Goal: Check status: Check status

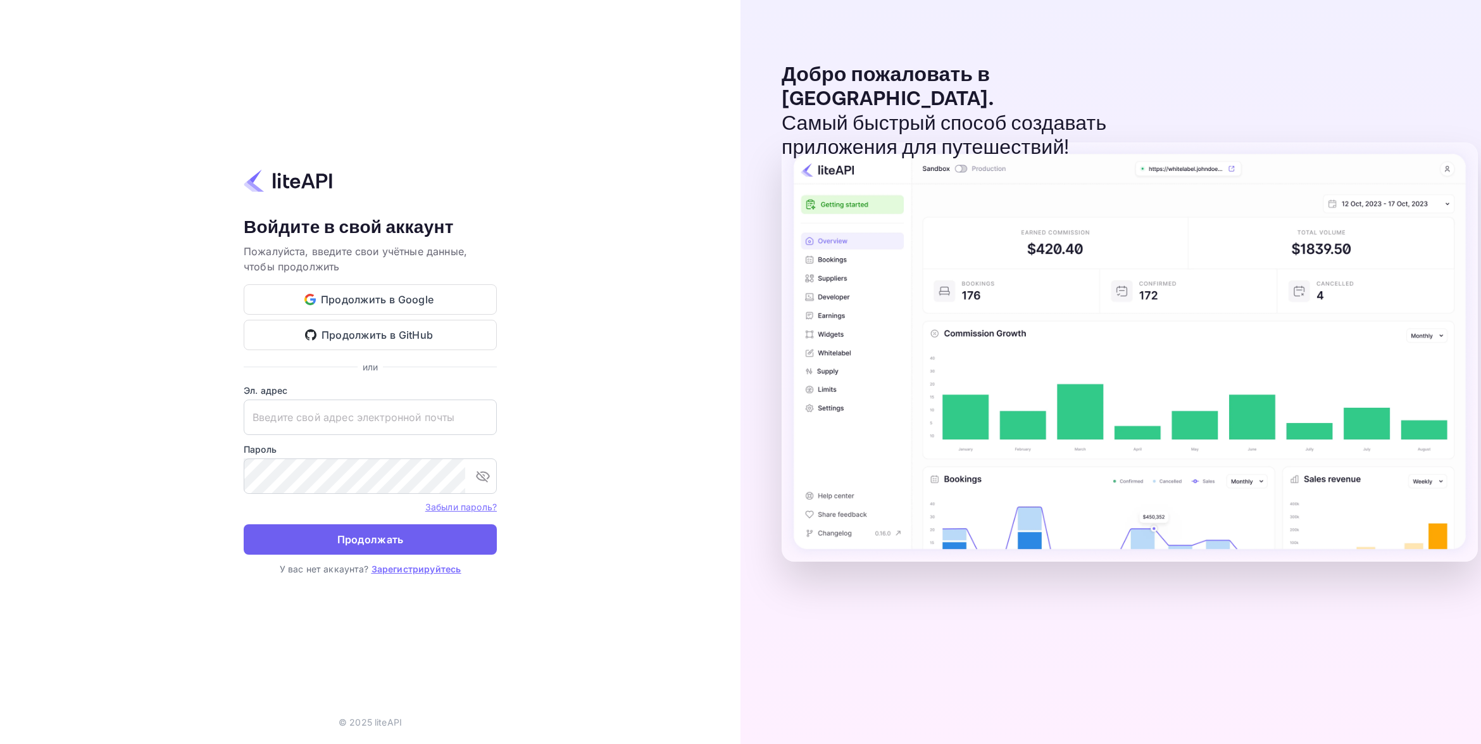
type input "[EMAIL_ADDRESS][DOMAIN_NAME]"
drag, startPoint x: 361, startPoint y: 539, endPoint x: 421, endPoint y: 540, distance: 60.2
click at [361, 539] on button "Продолжать" at bounding box center [370, 539] width 253 height 30
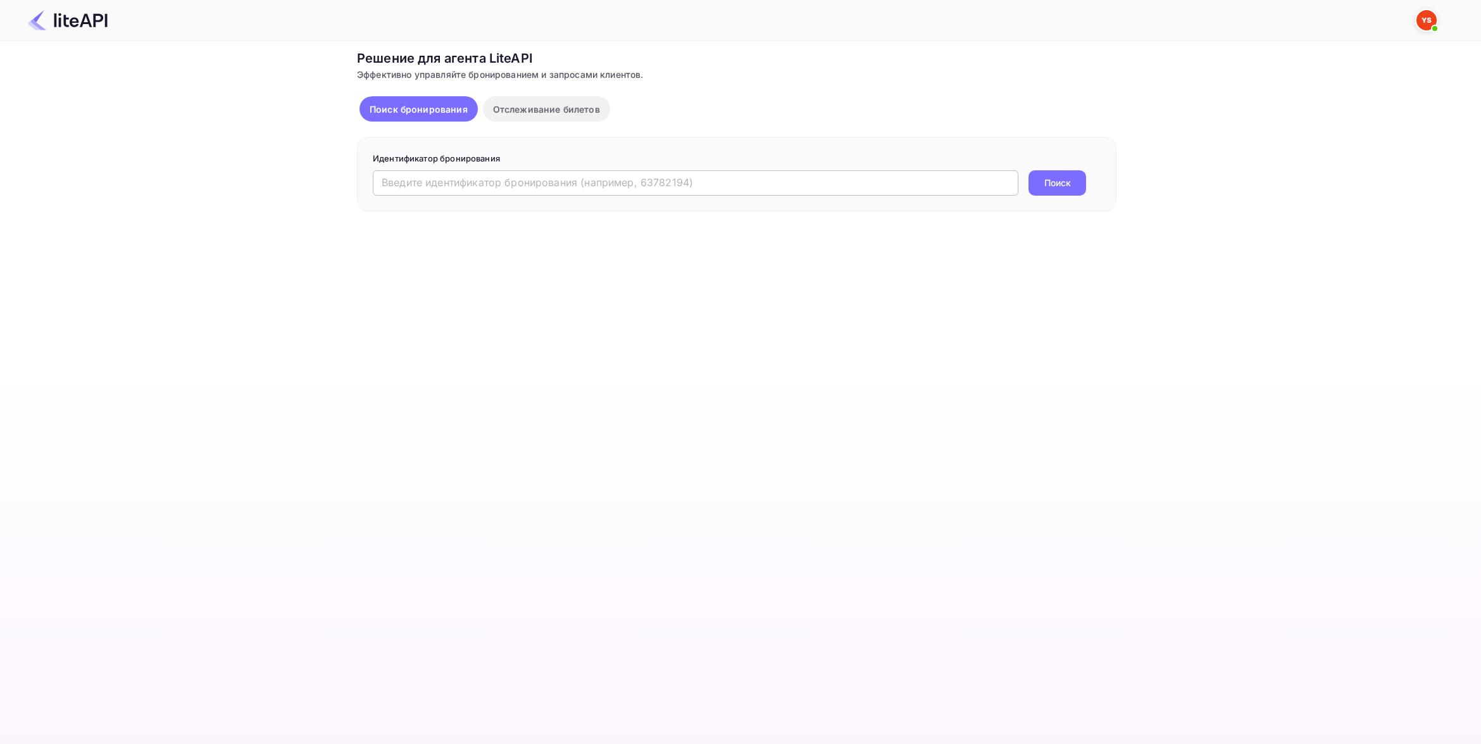
click at [529, 184] on input "text" at bounding box center [696, 182] width 646 height 25
paste input "8810247"
type input "8810247"
click at [1067, 181] on button "Поиск" at bounding box center [1058, 182] width 58 height 25
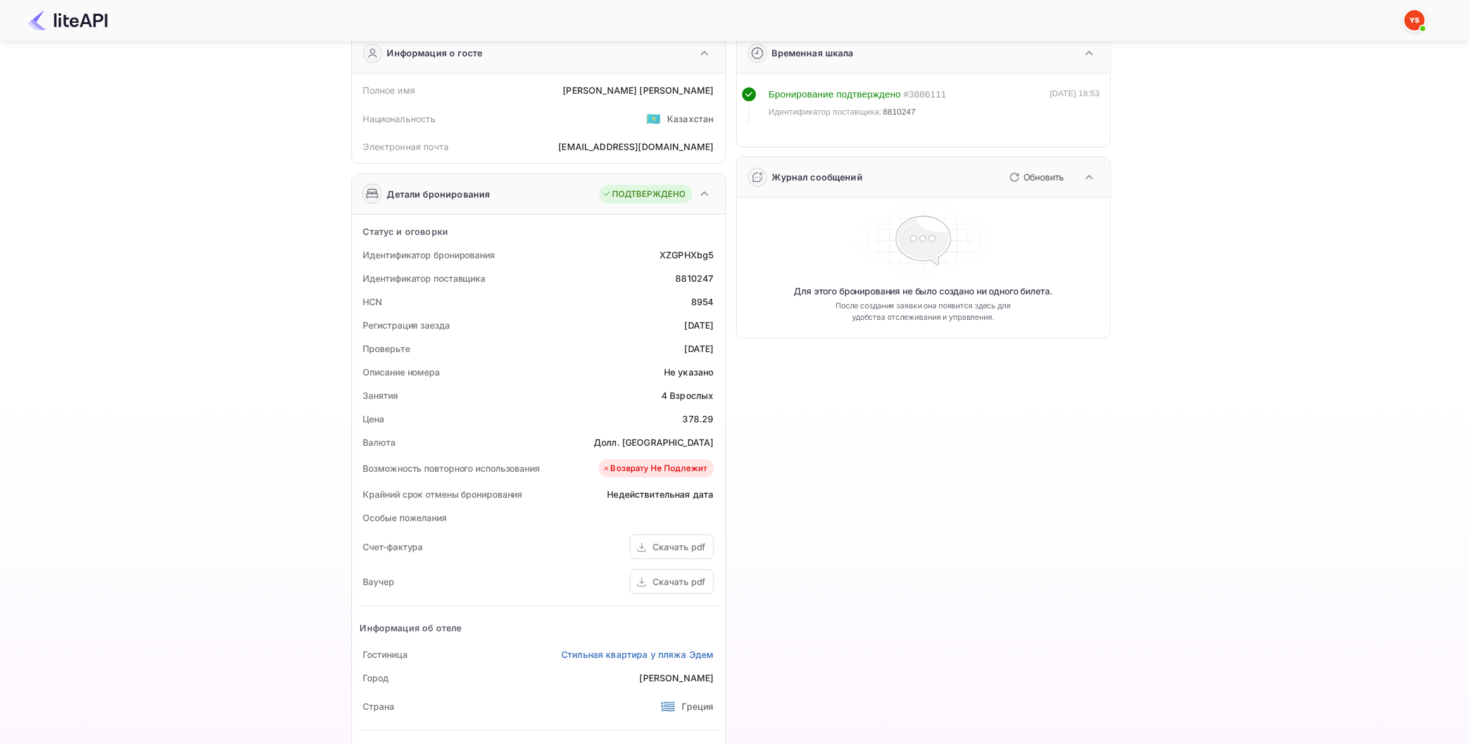
scroll to position [79, 0]
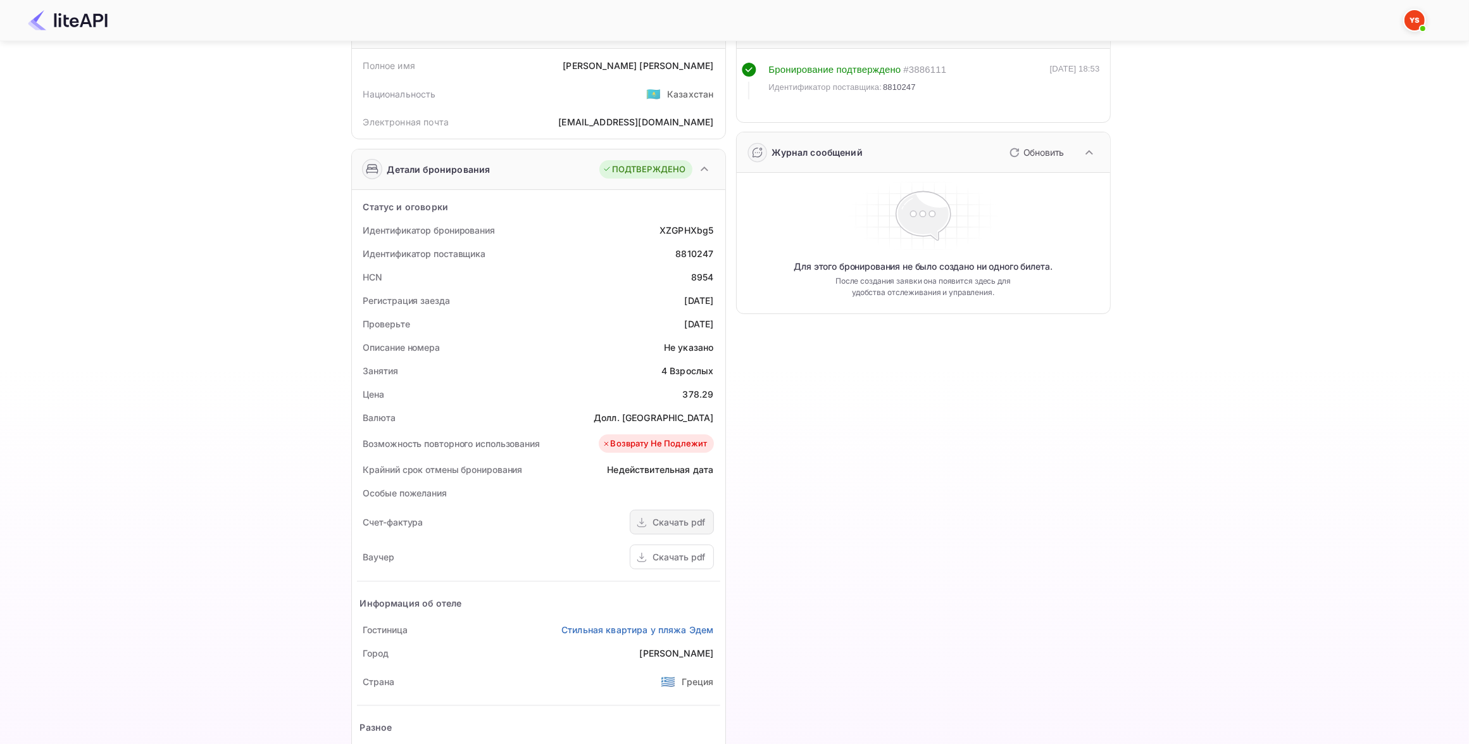
click at [671, 520] on div "Скачать pdf" at bounding box center [679, 521] width 53 height 13
